Goal: Task Accomplishment & Management: Manage account settings

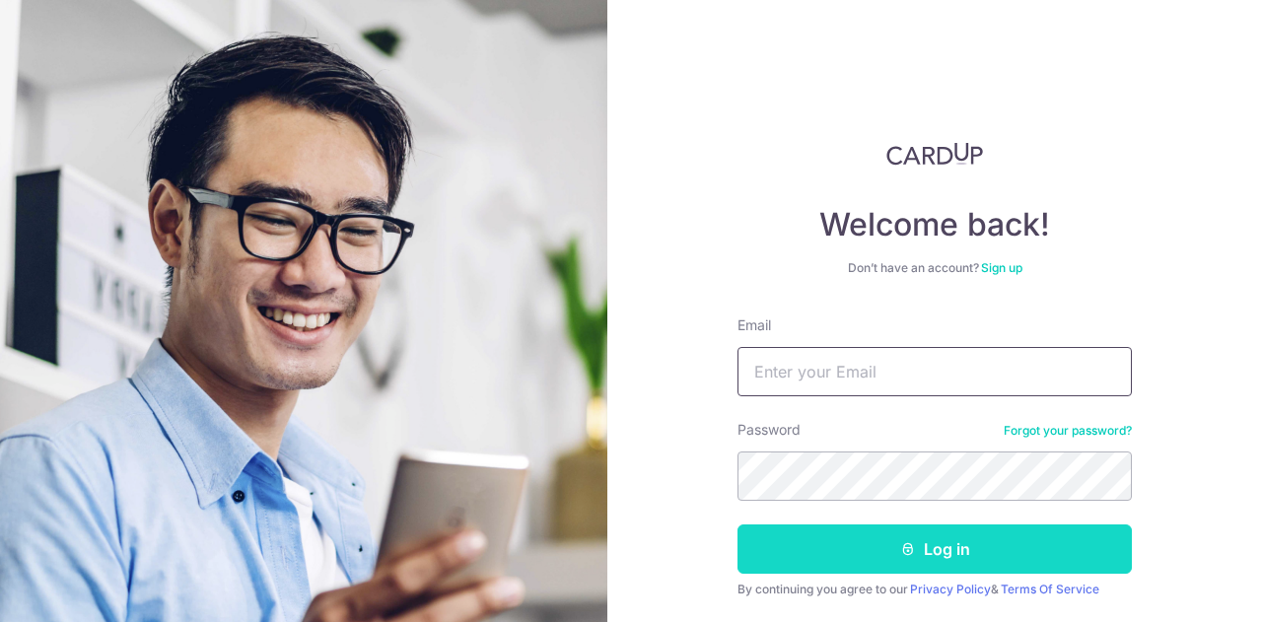
type input "[EMAIL_ADDRESS][DOMAIN_NAME]"
click at [866, 543] on button "Log in" at bounding box center [935, 549] width 394 height 49
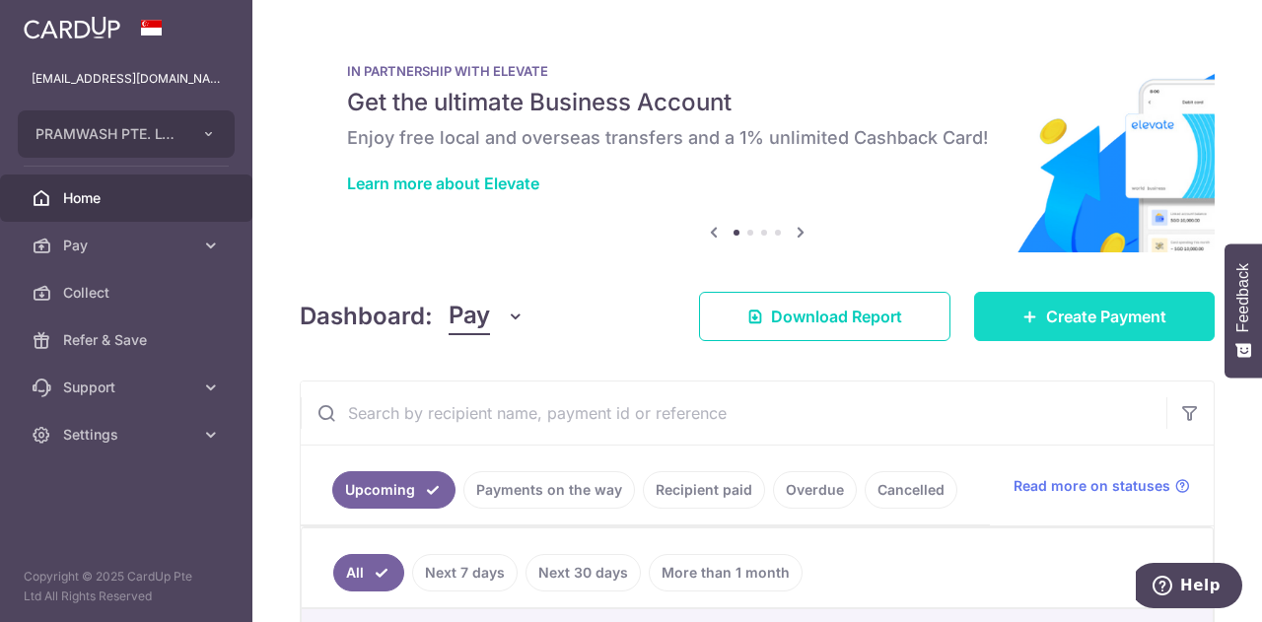
click at [1056, 308] on span "Create Payment" at bounding box center [1106, 317] width 120 height 24
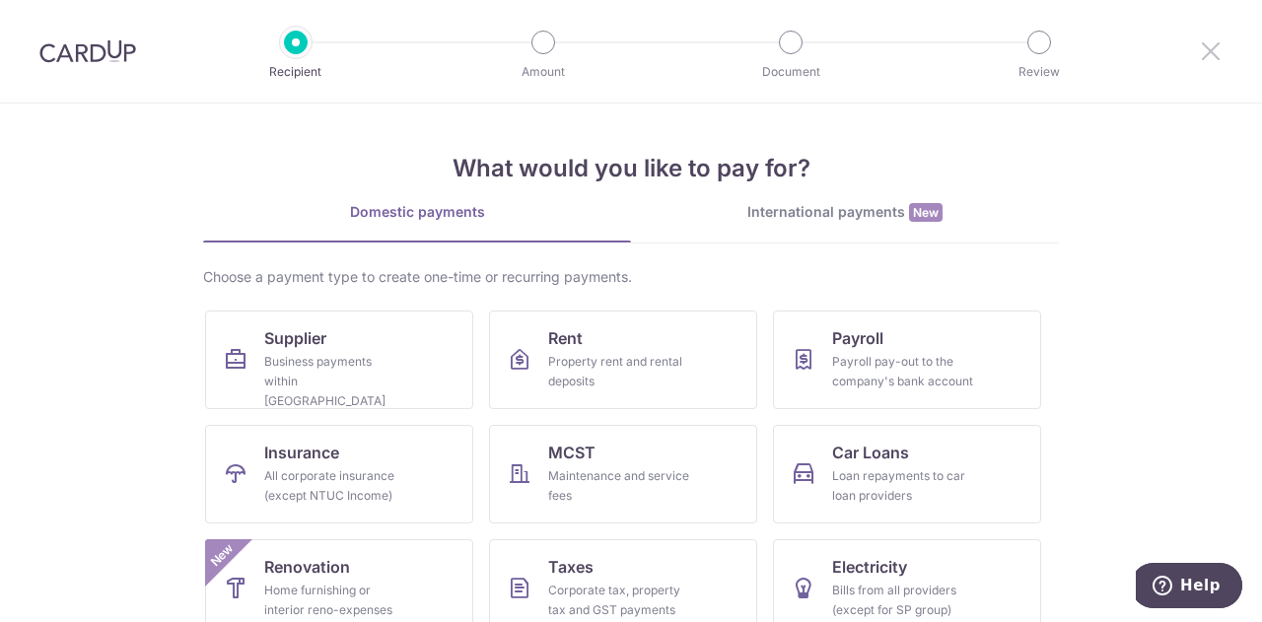
click at [1220, 50] on icon at bounding box center [1211, 50] width 24 height 25
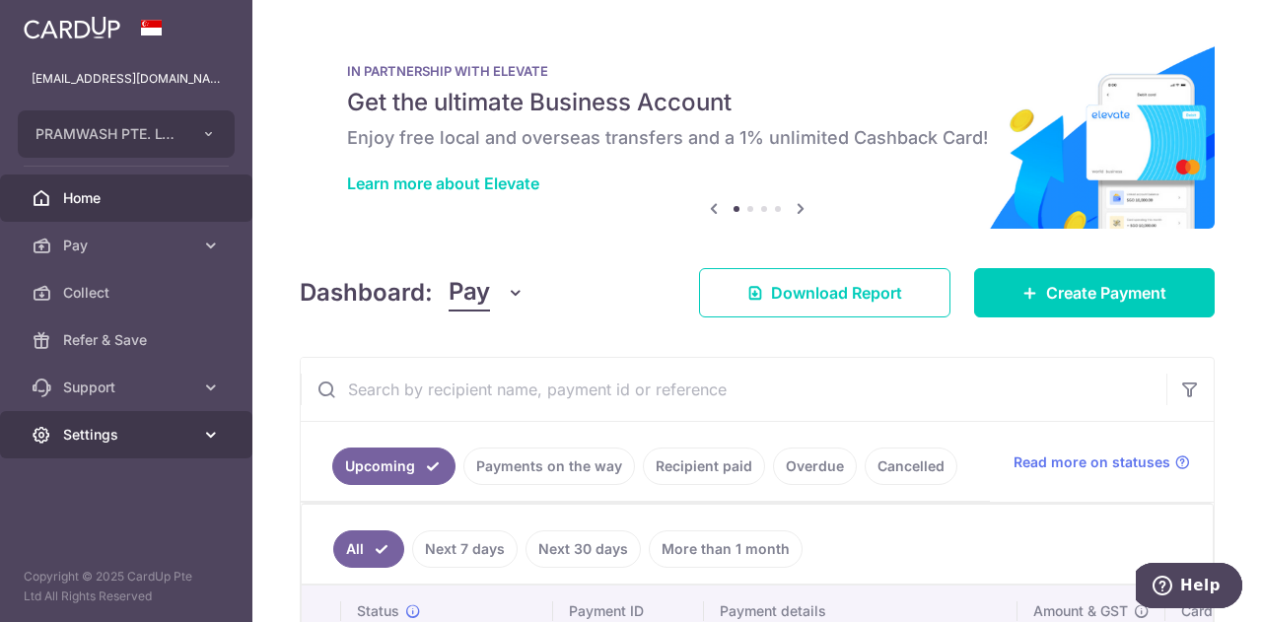
click at [75, 440] on span "Settings" at bounding box center [128, 435] width 130 height 20
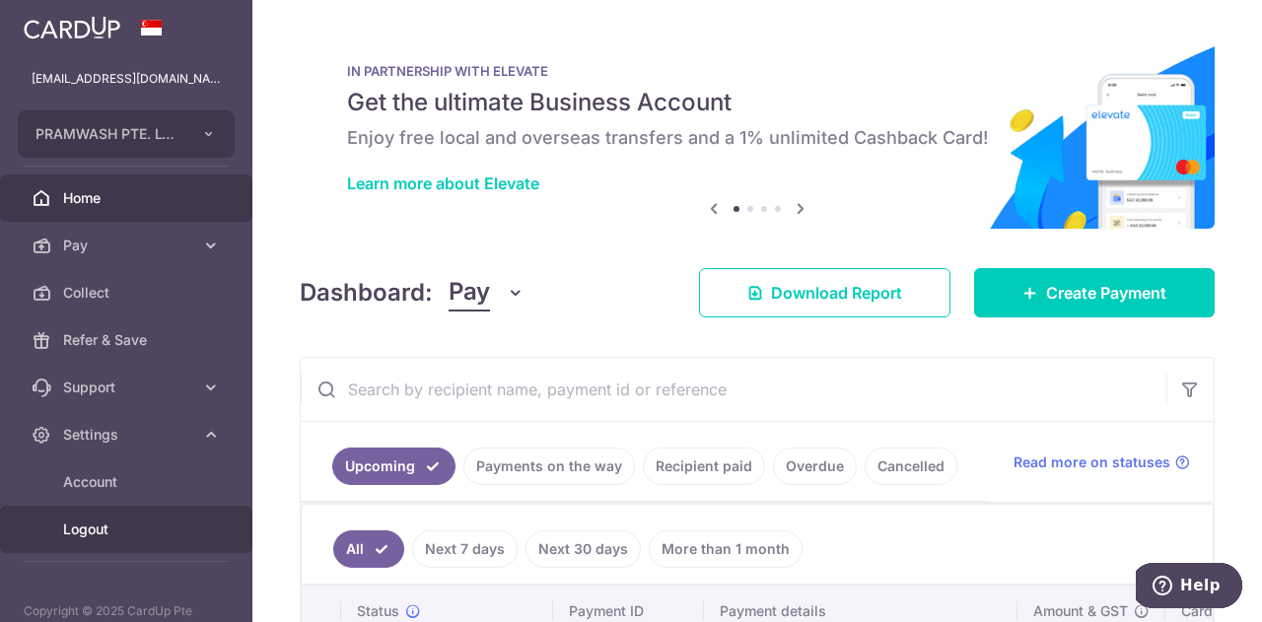
click at [77, 539] on link "Logout" at bounding box center [126, 529] width 252 height 47
